Goal: Transaction & Acquisition: Download file/media

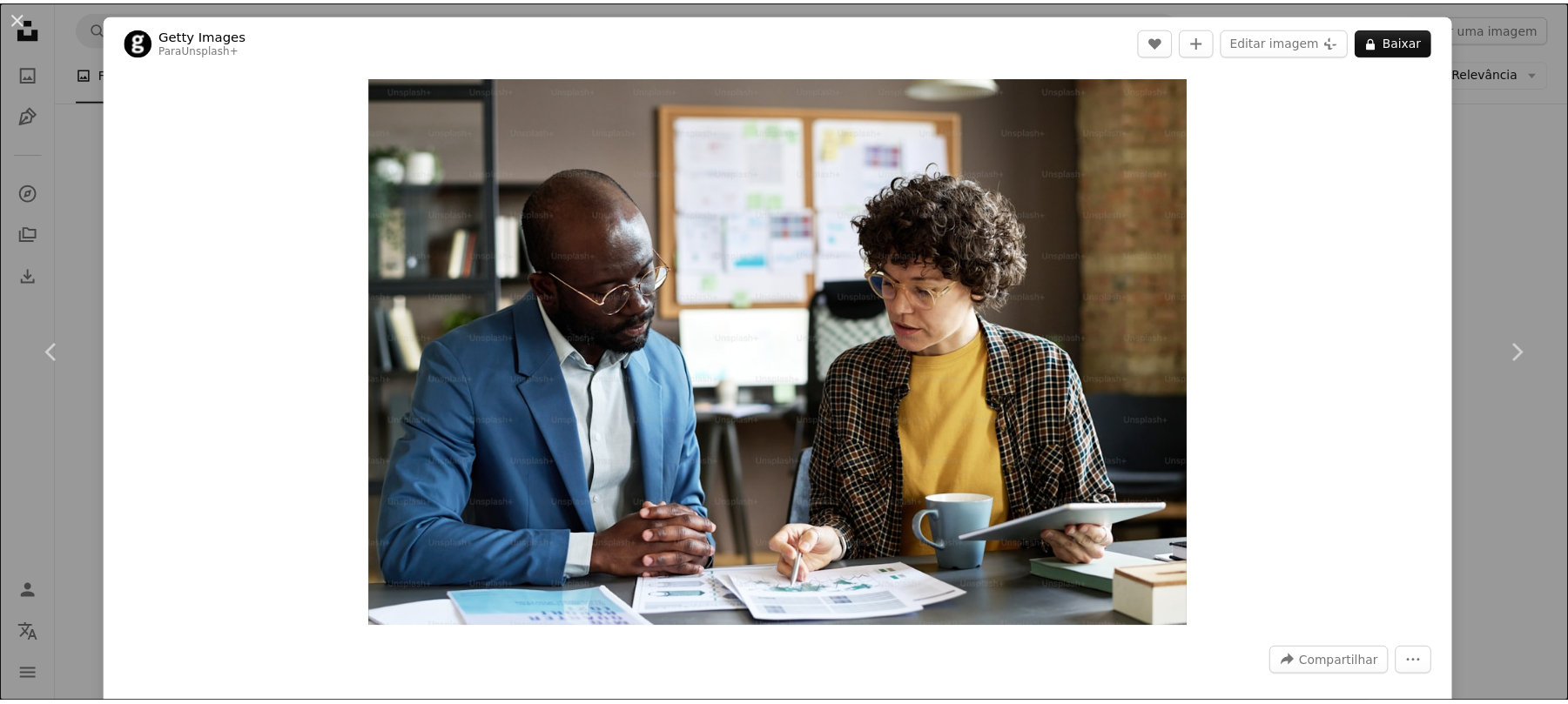
scroll to position [928, 0]
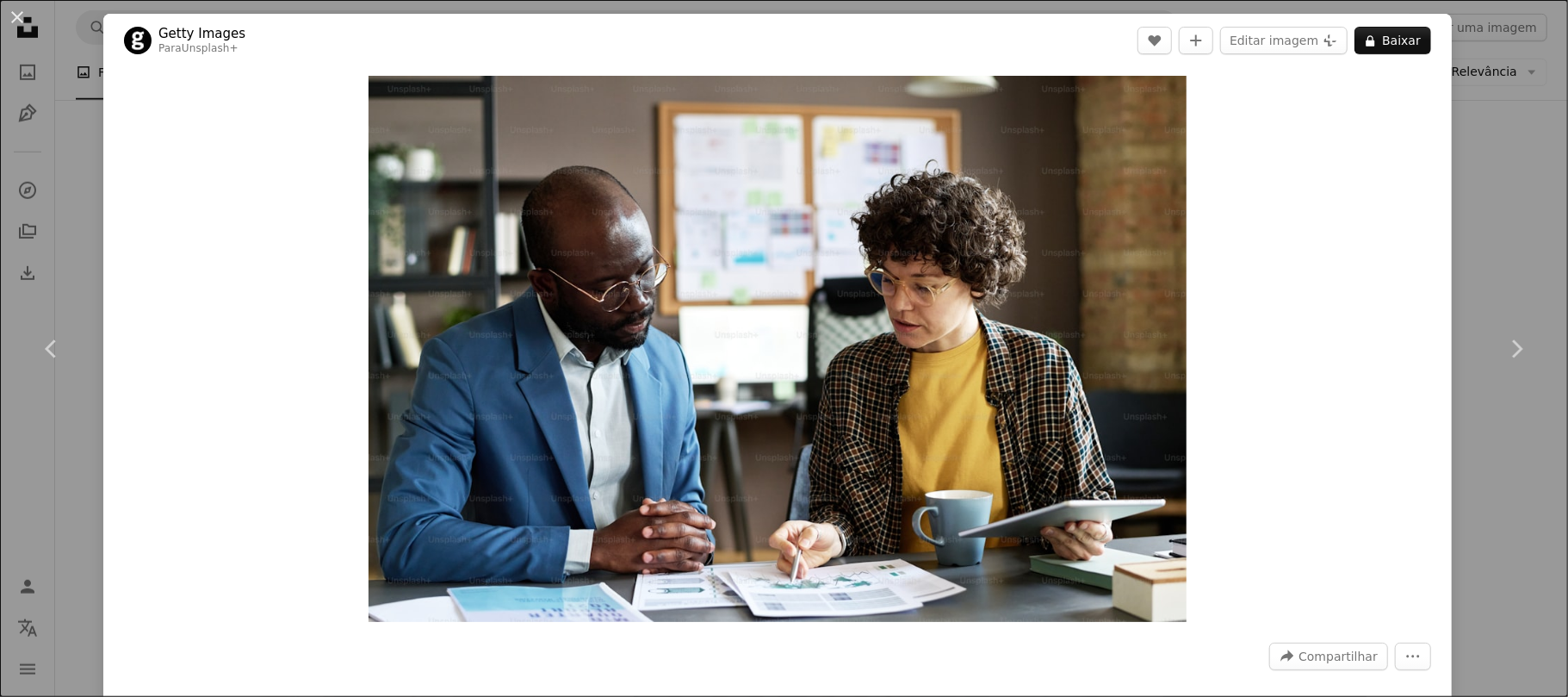
click at [1423, 165] on div "Zoom in" at bounding box center [777, 348] width 1348 height 564
click at [1440, 204] on div "An X shape Chevron left Chevron right Getty Images Para Unsplash+ A heart A plu…" at bounding box center [784, 348] width 1568 height 697
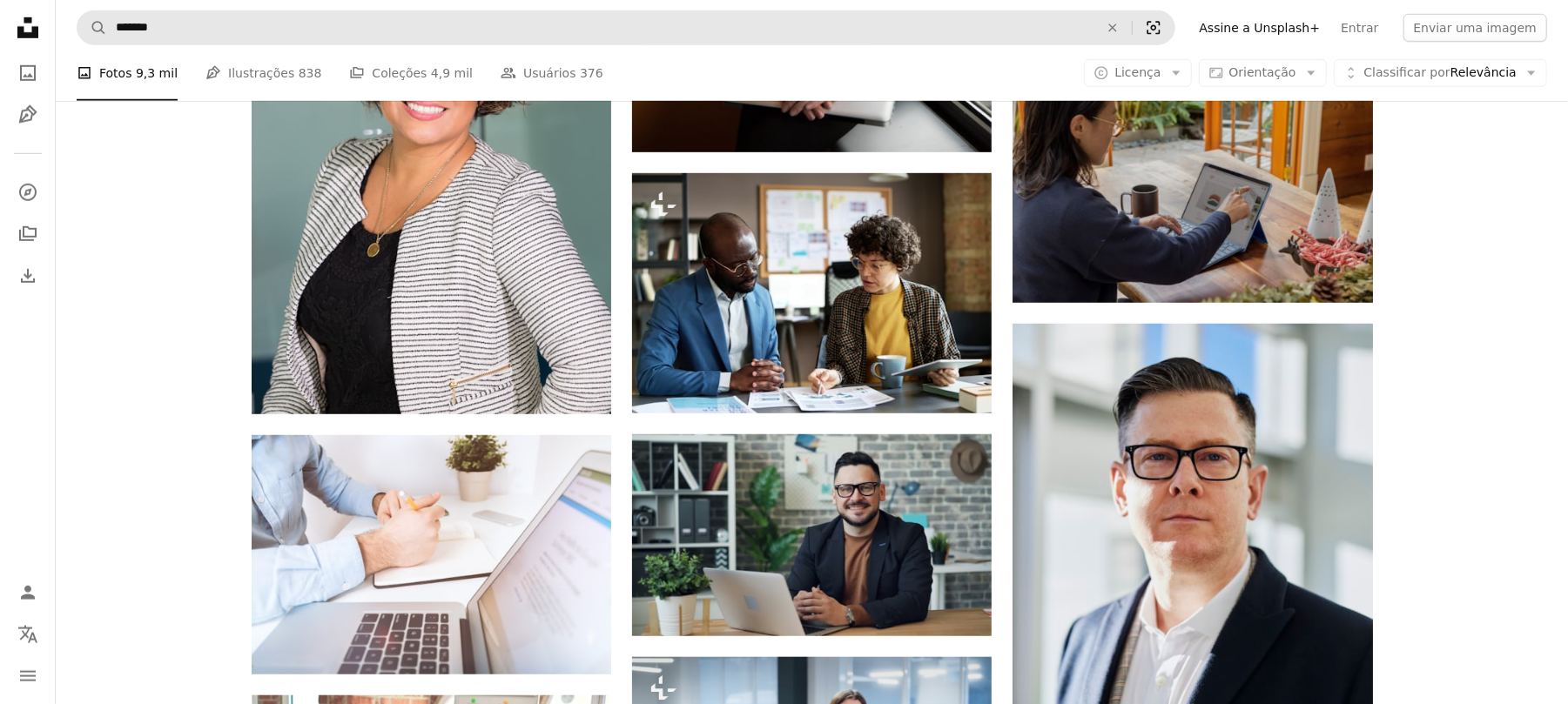
scroll to position [696, 0]
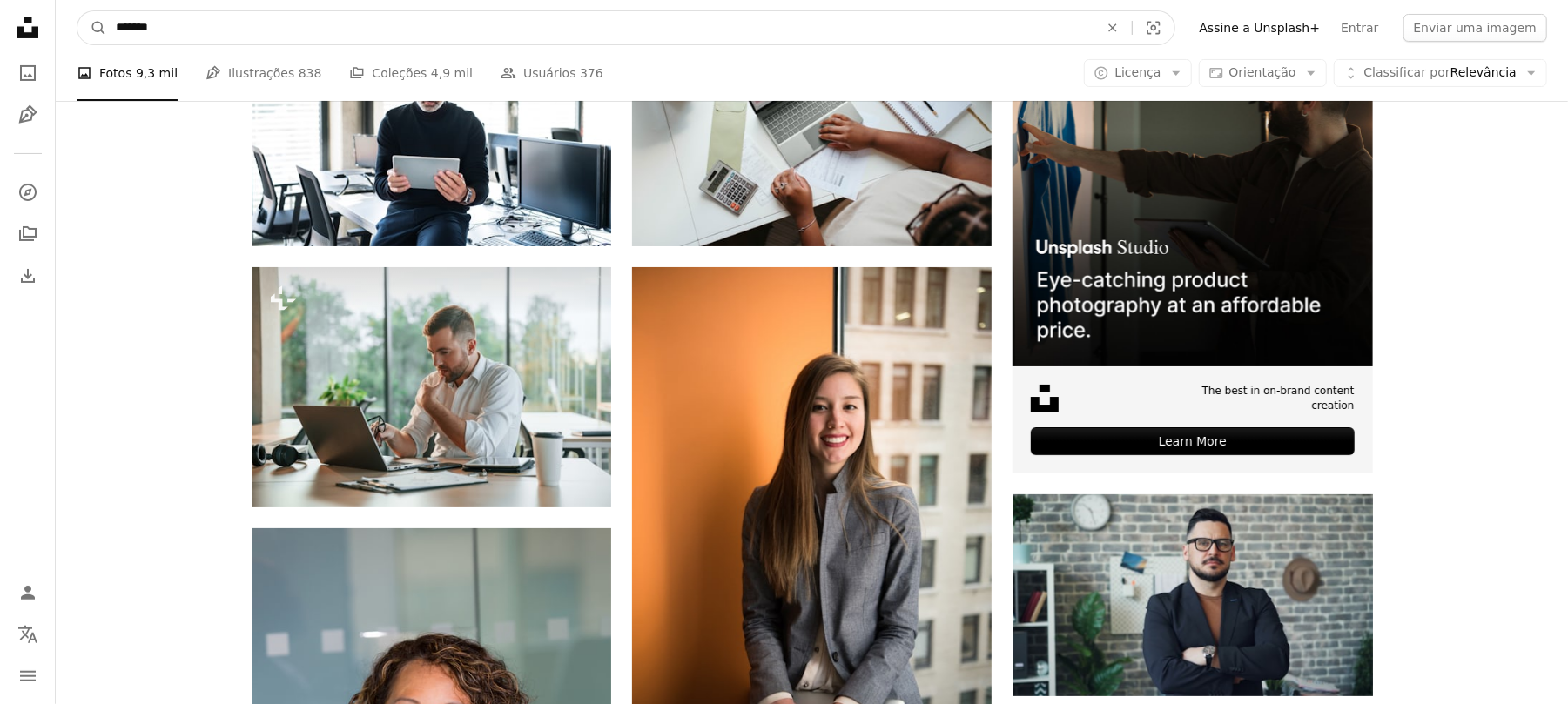
drag, startPoint x: 340, startPoint y: 30, endPoint x: 0, endPoint y: -10, distance: 342.3
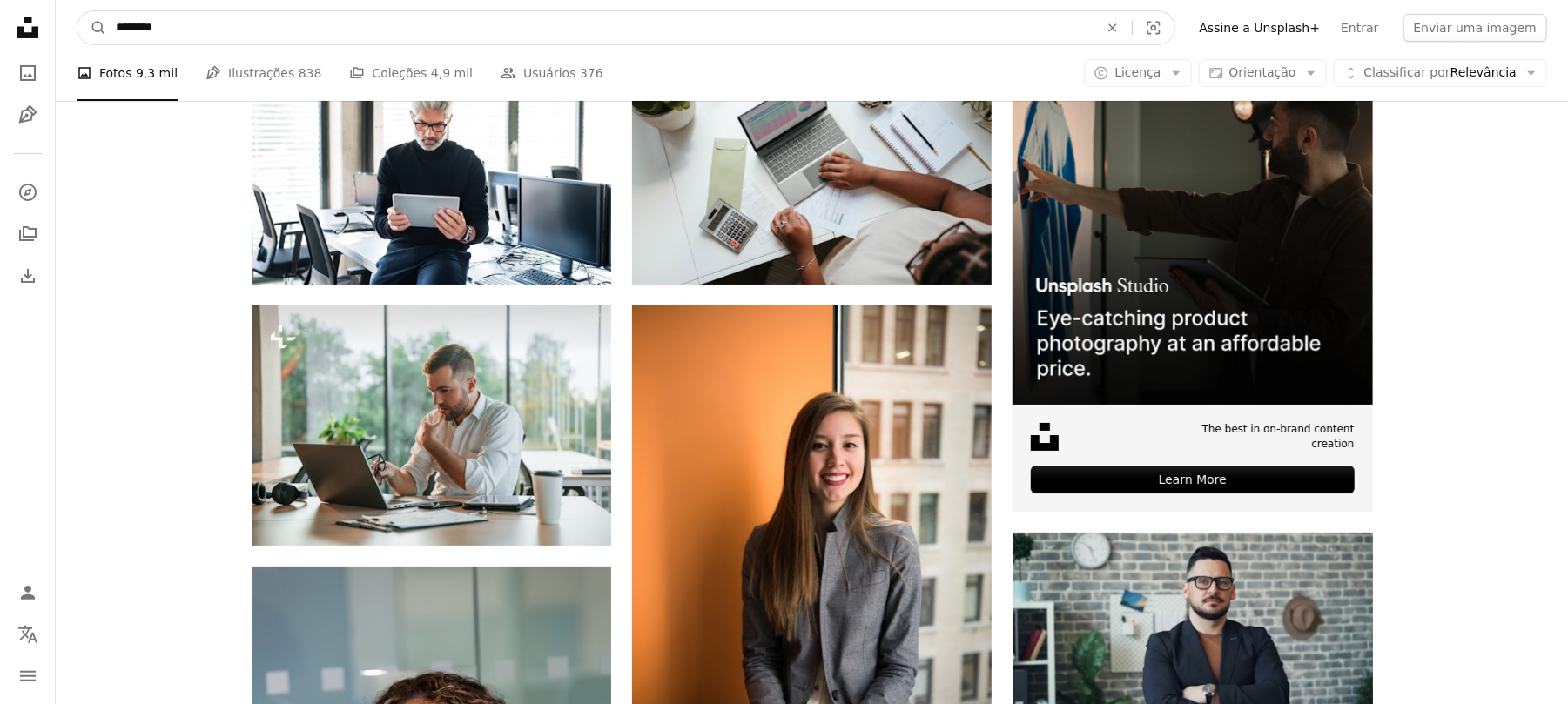
type input "********"
click at [78, 12] on button "A magnifying glass" at bounding box center [92, 28] width 30 height 33
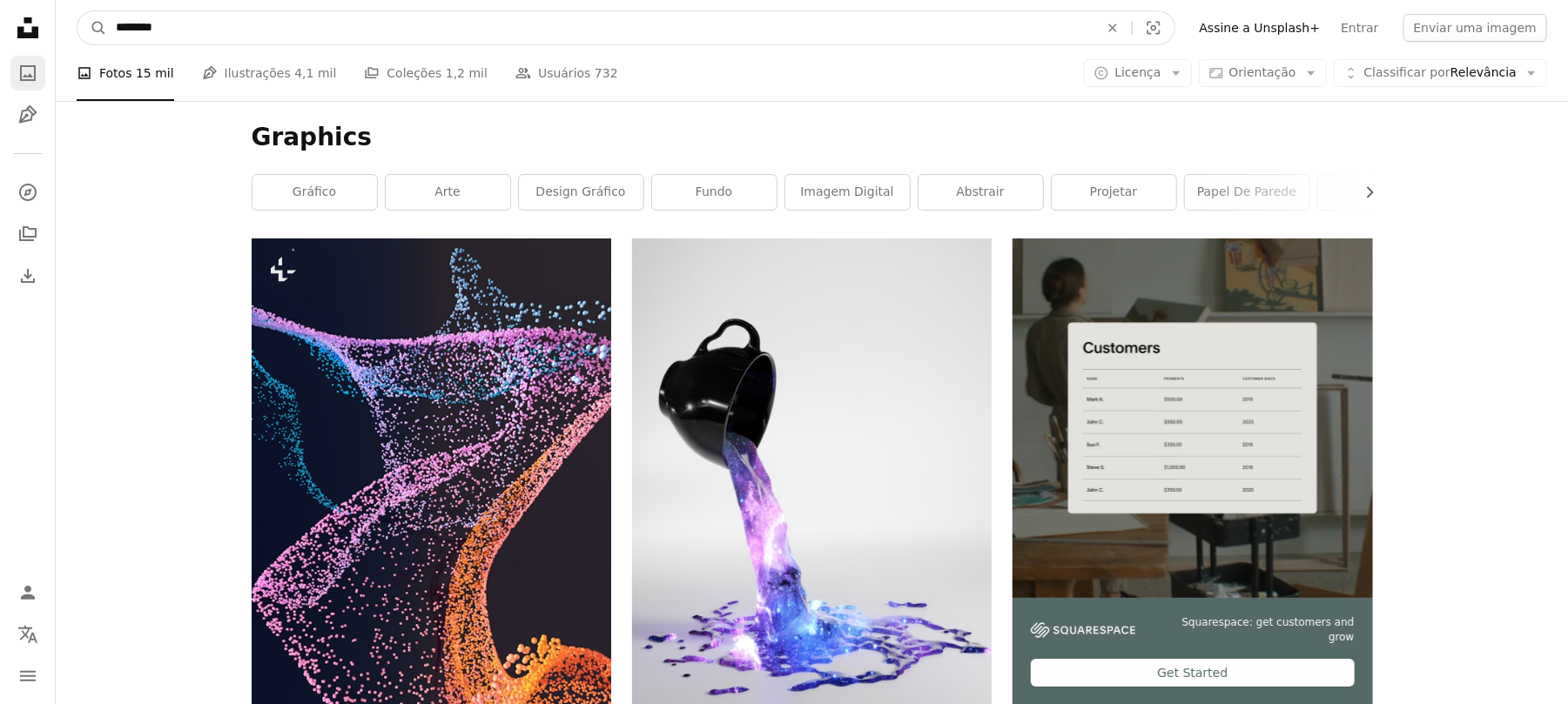
drag, startPoint x: 162, startPoint y: 32, endPoint x: 12, endPoint y: 57, distance: 152.1
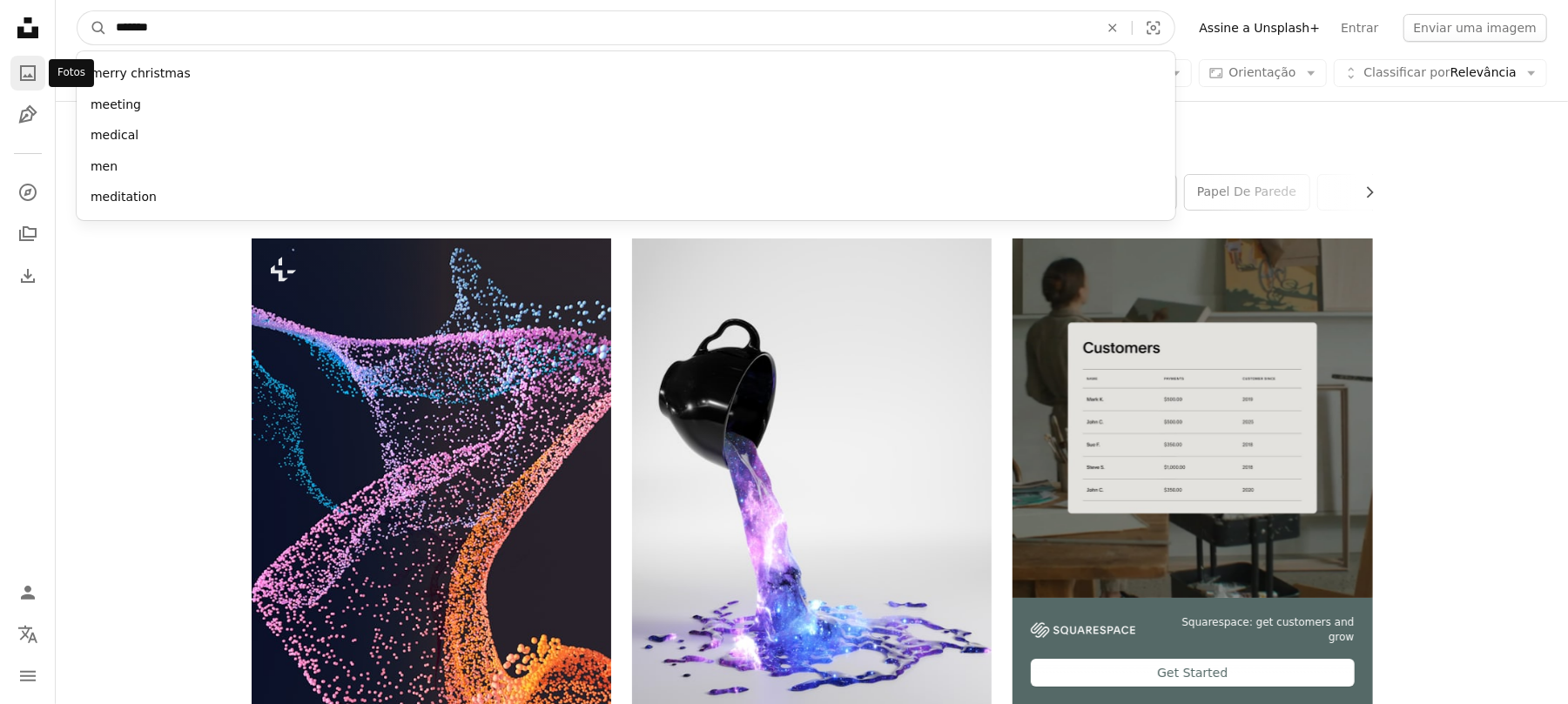
type input "*******"
click at [78, 12] on button "A magnifying glass" at bounding box center [92, 28] width 30 height 33
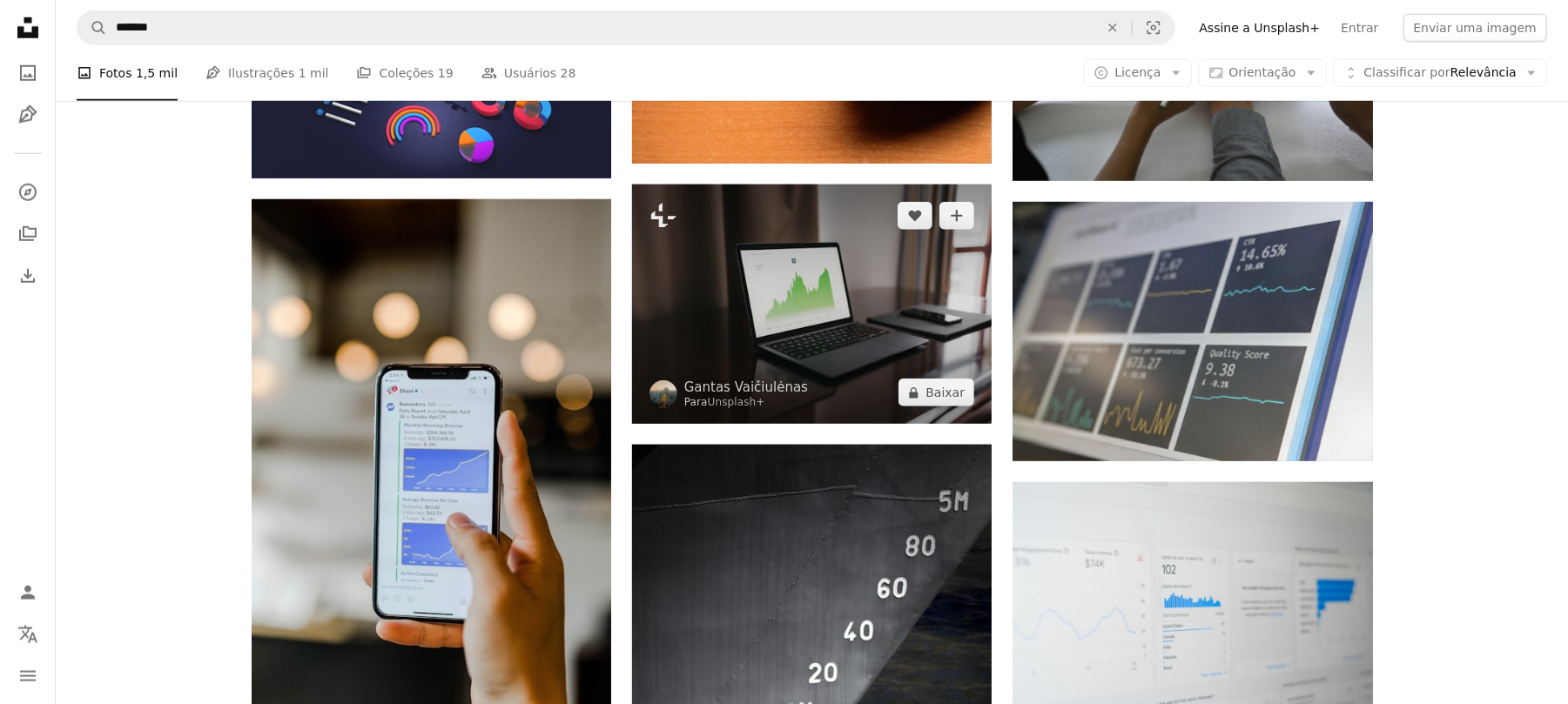
scroll to position [464, 0]
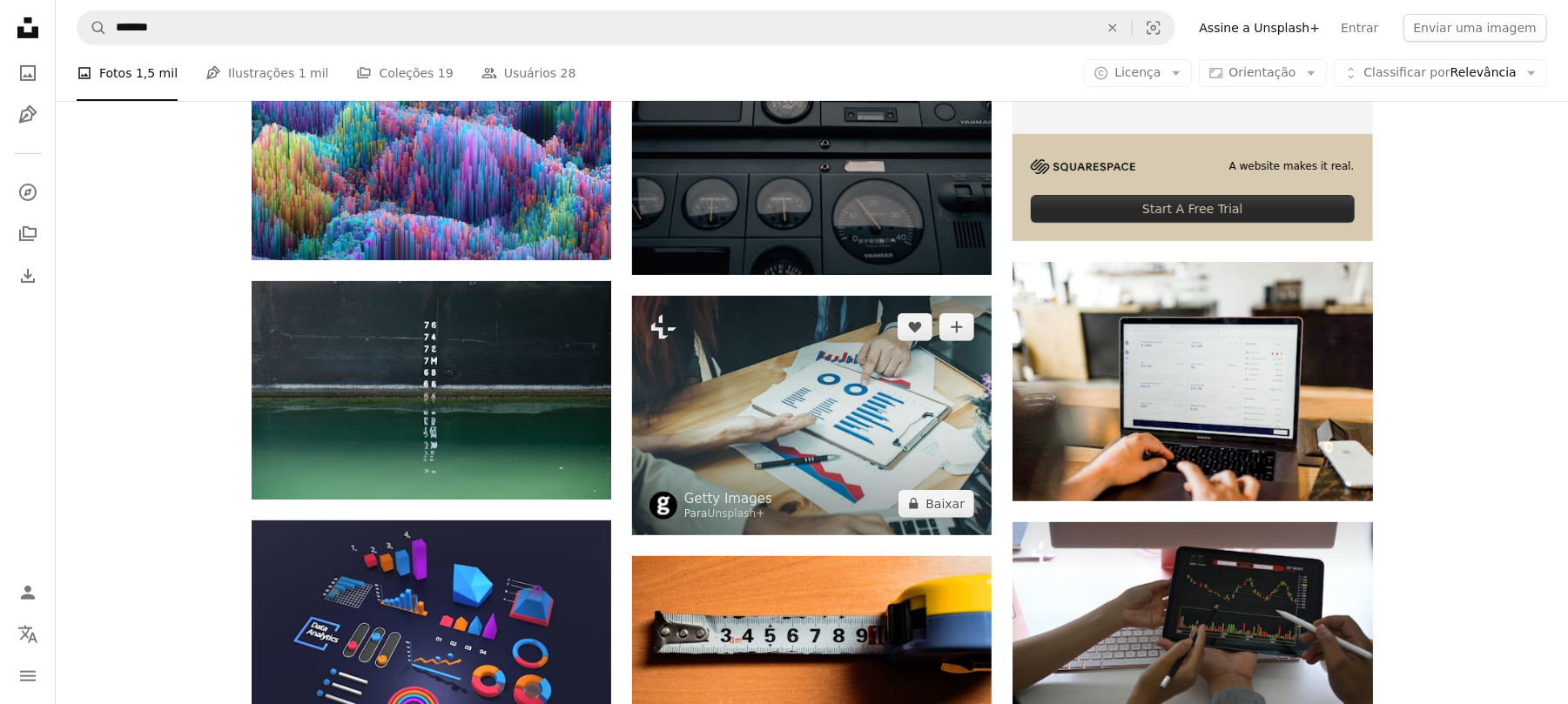
click at [827, 390] on img at bounding box center [812, 415] width 360 height 240
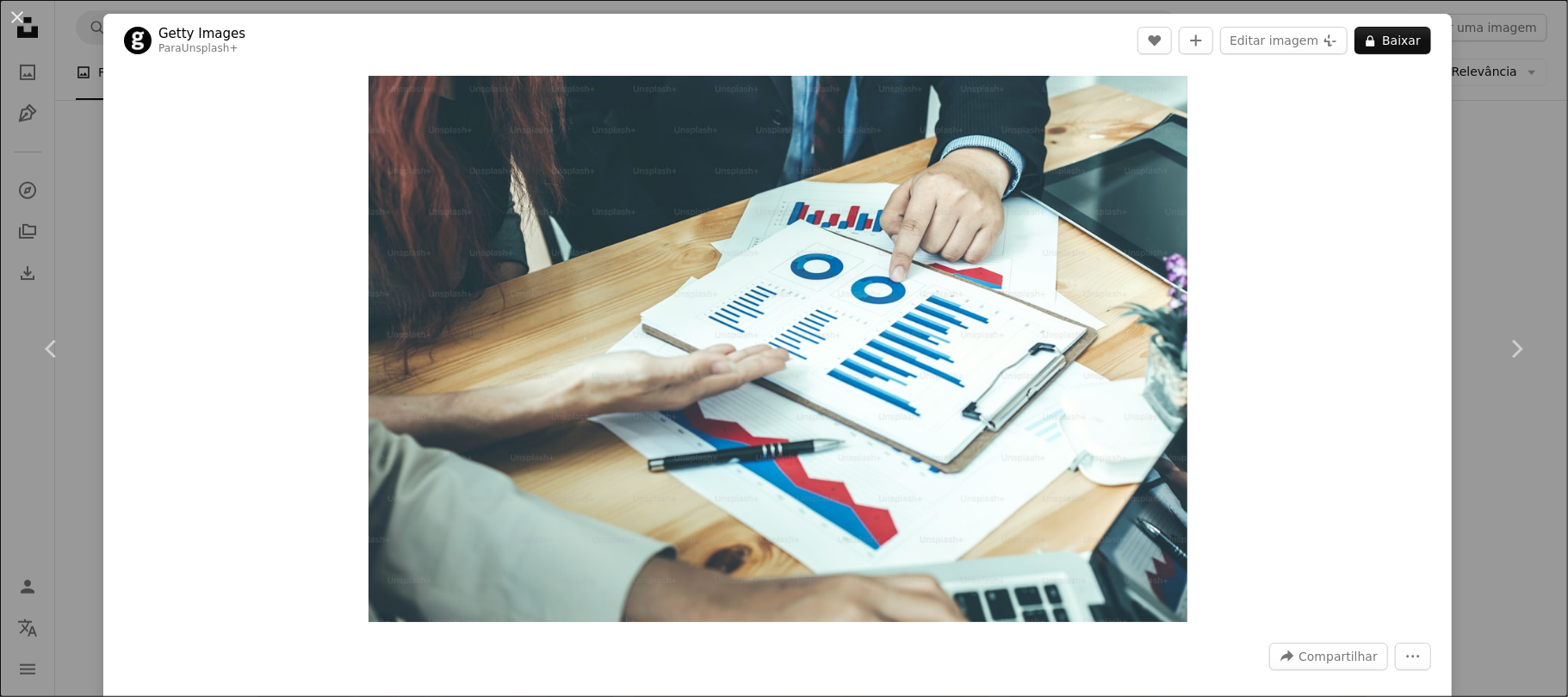
click at [1485, 232] on div "An X shape Chevron left Chevron right Getty Images Para Unsplash+ A heart A plu…" at bounding box center [784, 348] width 1568 height 697
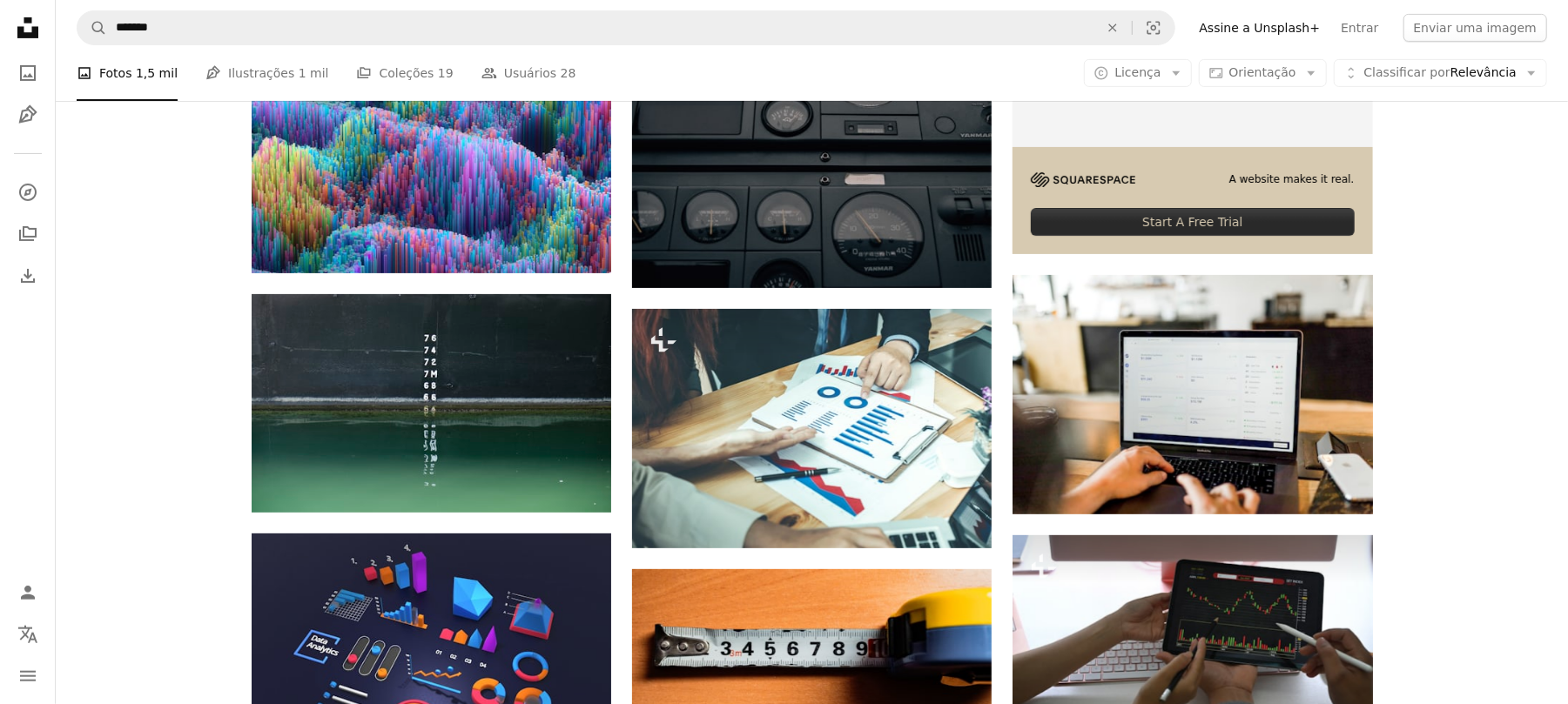
scroll to position [464, 0]
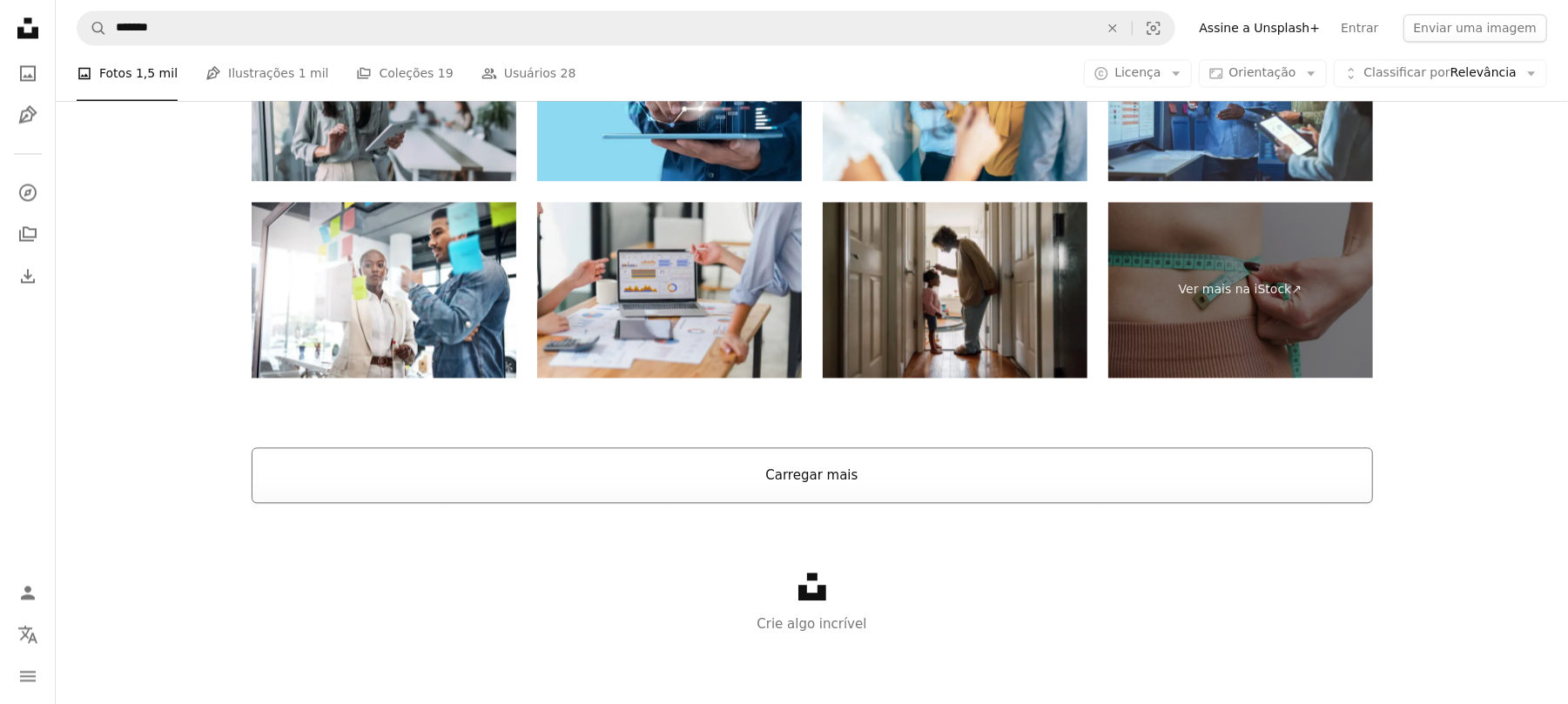
click at [791, 464] on button "Carregar mais" at bounding box center [812, 474] width 1122 height 55
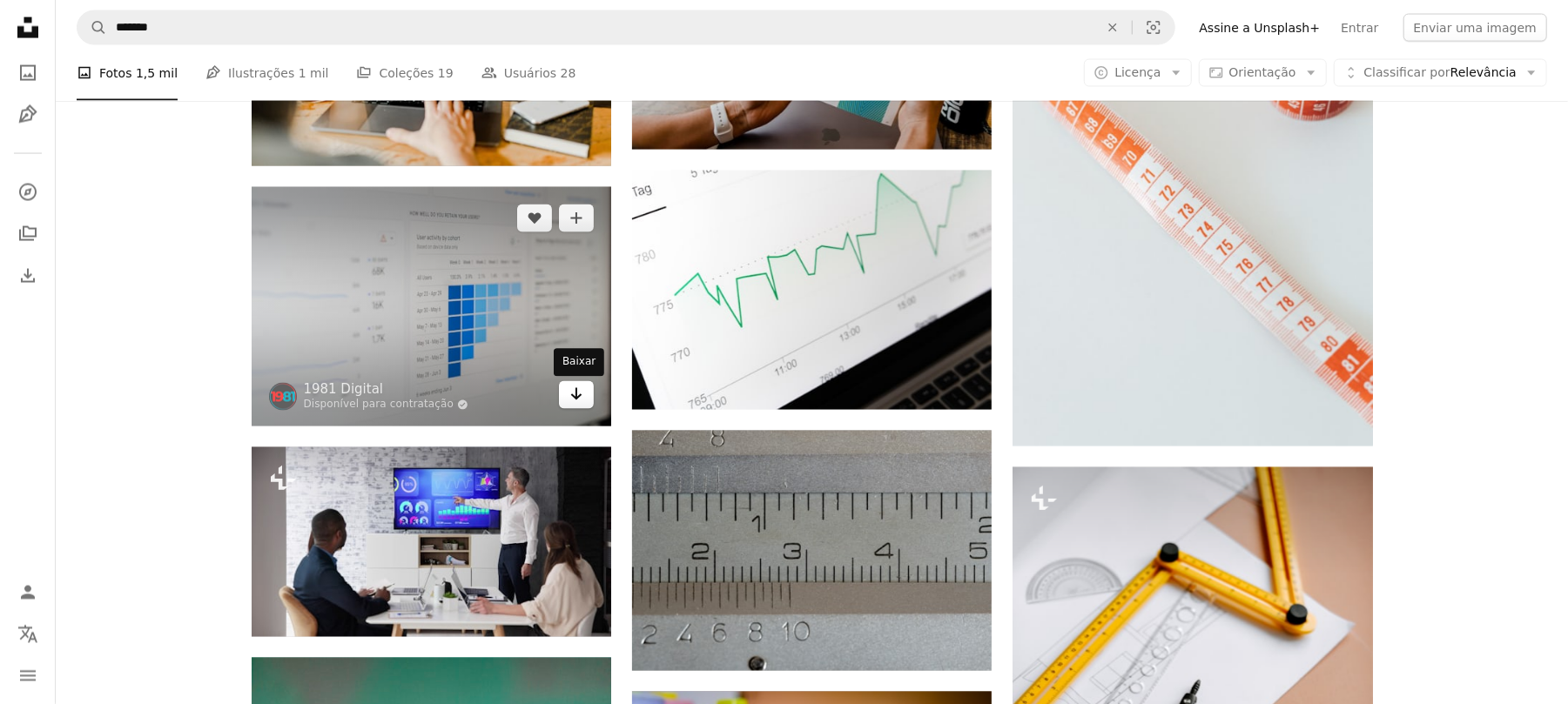
click at [574, 398] on icon "Baixar" at bounding box center [577, 394] width 12 height 13
